Goal: Information Seeking & Learning: Check status

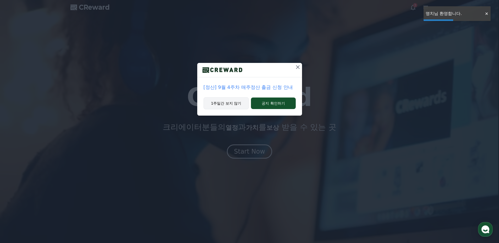
click at [231, 107] on button "1주일간 보지 않기" at bounding box center [227, 103] width 46 height 12
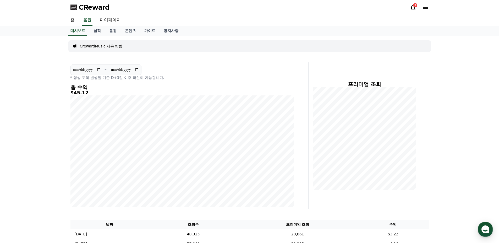
click at [414, 9] on icon at bounding box center [413, 8] width 5 height 6
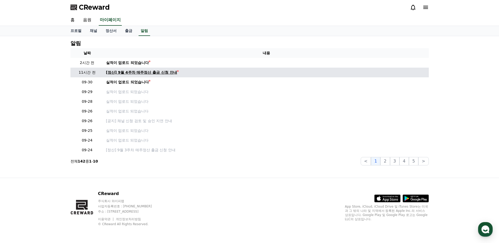
click at [139, 73] on div "[정산] 9월 4주차 매주정산 출금 신청 안내" at bounding box center [141, 73] width 71 height 6
